Goal: Download file/media

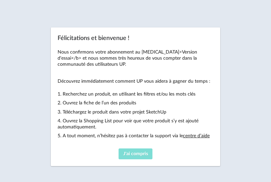
click at [134, 154] on span "J'ai compris" at bounding box center [135, 154] width 25 height 5
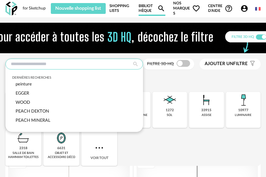
click at [90, 67] on input "text" at bounding box center [74, 64] width 138 height 11
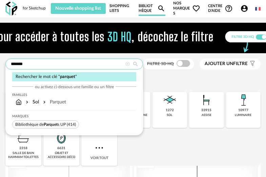
type input "*******"
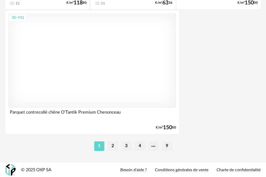
scroll to position [2575, 0]
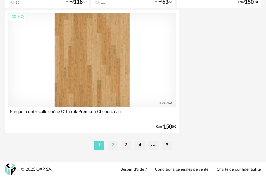
click at [112, 146] on li "2" at bounding box center [113, 145] width 10 height 9
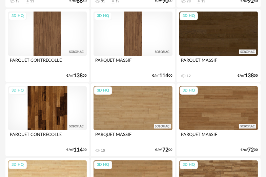
scroll to position [610, 0]
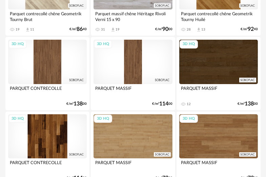
click at [228, 73] on div "3D HQ" at bounding box center [218, 62] width 79 height 44
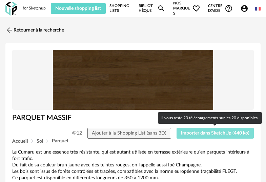
click at [195, 136] on span "Importer dans SketchUp (440 ko)" at bounding box center [215, 133] width 69 height 5
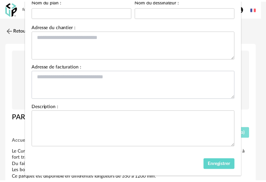
scroll to position [90, 0]
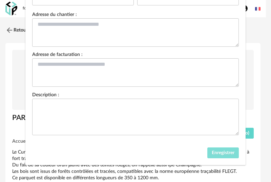
click at [215, 157] on button "Enregistrer" at bounding box center [224, 153] width 32 height 11
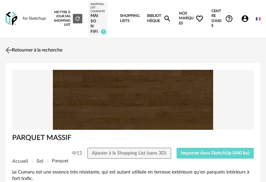
click at [11, 53] on img at bounding box center [9, 50] width 10 height 10
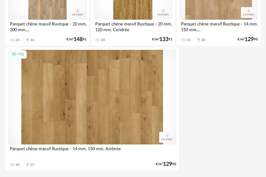
scroll to position [2595, 0]
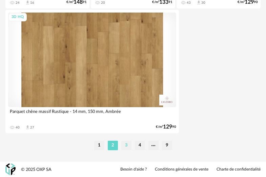
click at [127, 144] on li "3" at bounding box center [126, 145] width 10 height 9
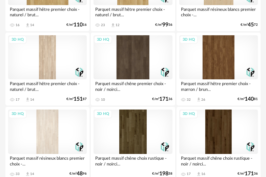
scroll to position [1604, 0]
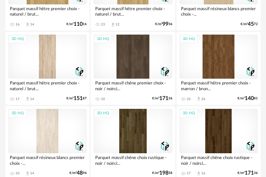
click at [155, 65] on div "3D HQ" at bounding box center [133, 57] width 79 height 44
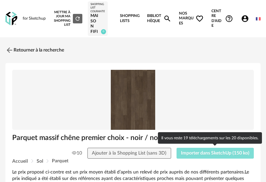
click at [197, 153] on span "Importer dans SketchUp (150 ko)" at bounding box center [215, 153] width 69 height 5
